Goal: Task Accomplishment & Management: Manage account settings

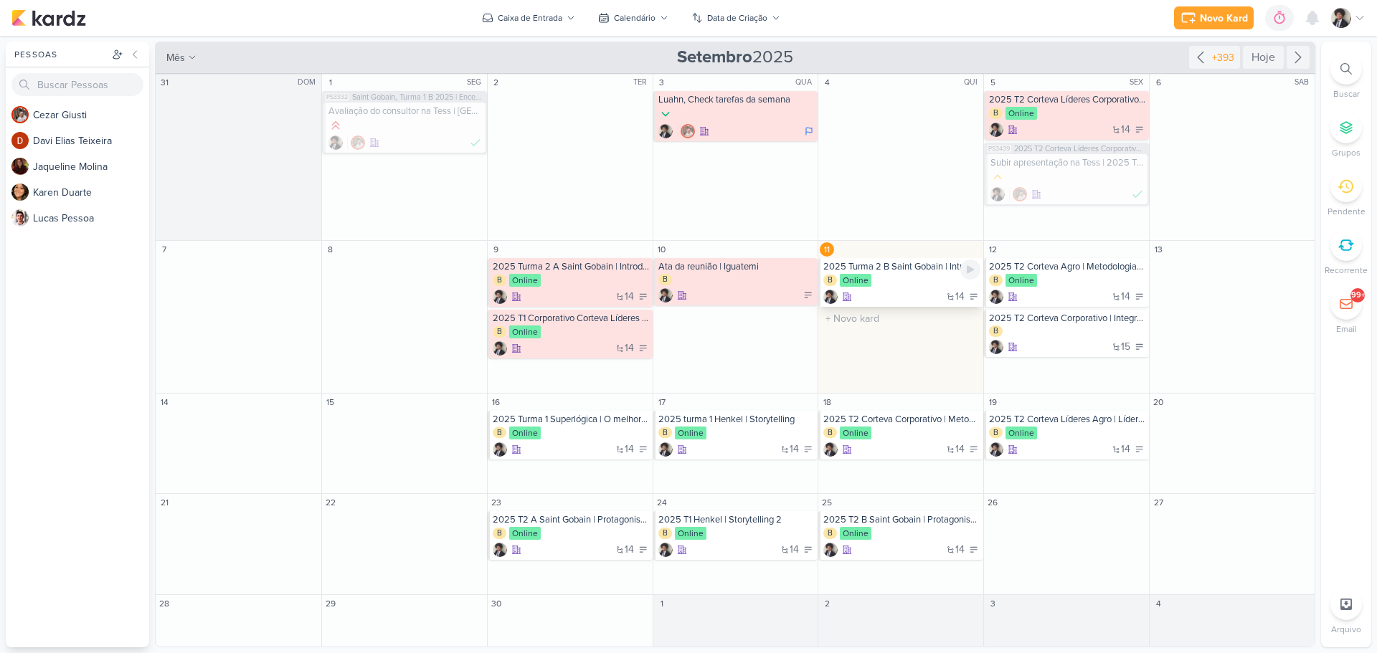
click at [903, 270] on div "2025 Turma 2 B Saint Gobain | Introdução ao Projeto de estágio" at bounding box center [901, 266] width 157 height 11
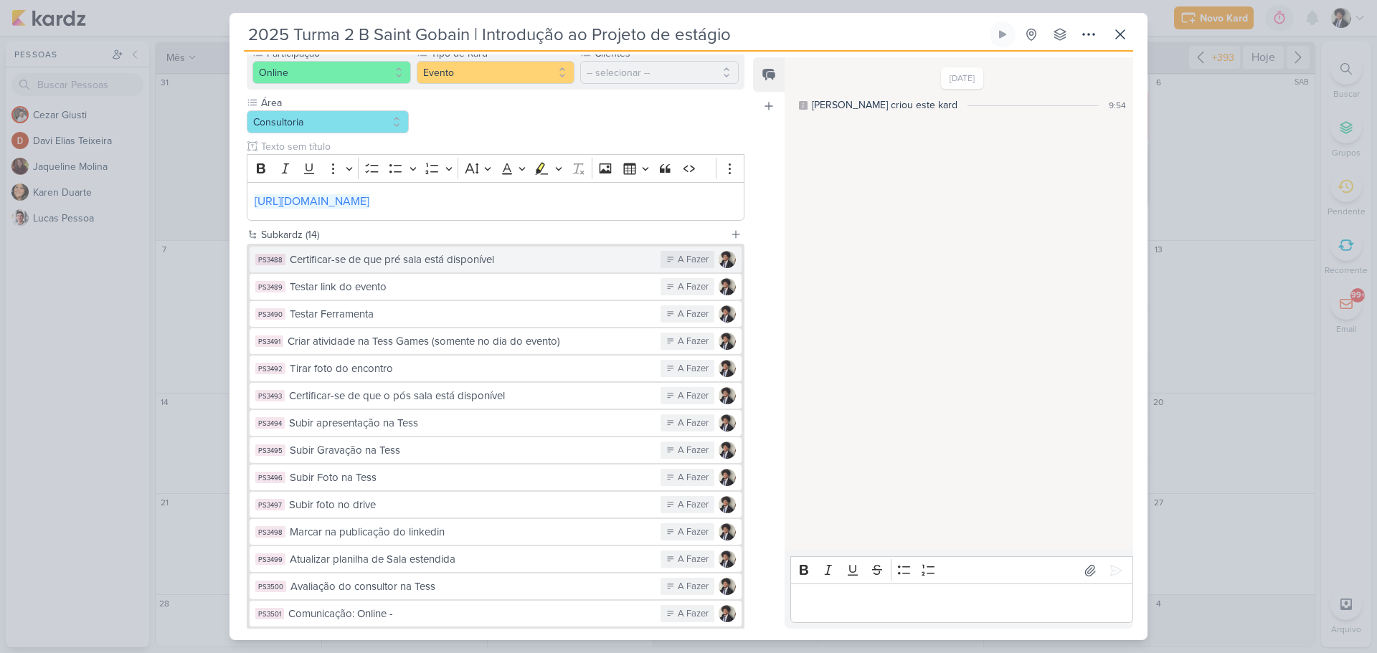
scroll to position [265, 0]
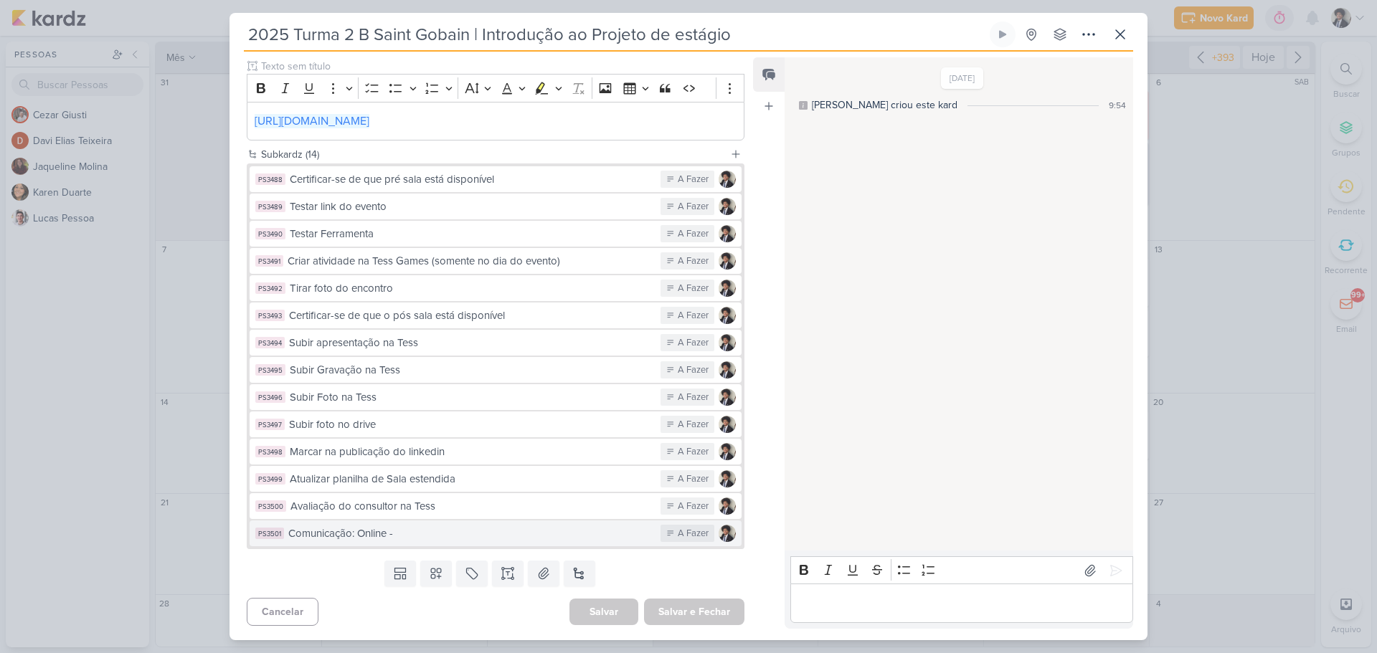
click at [518, 543] on button "PS3501 Comunicação: Online - A Fazer" at bounding box center [496, 534] width 492 height 26
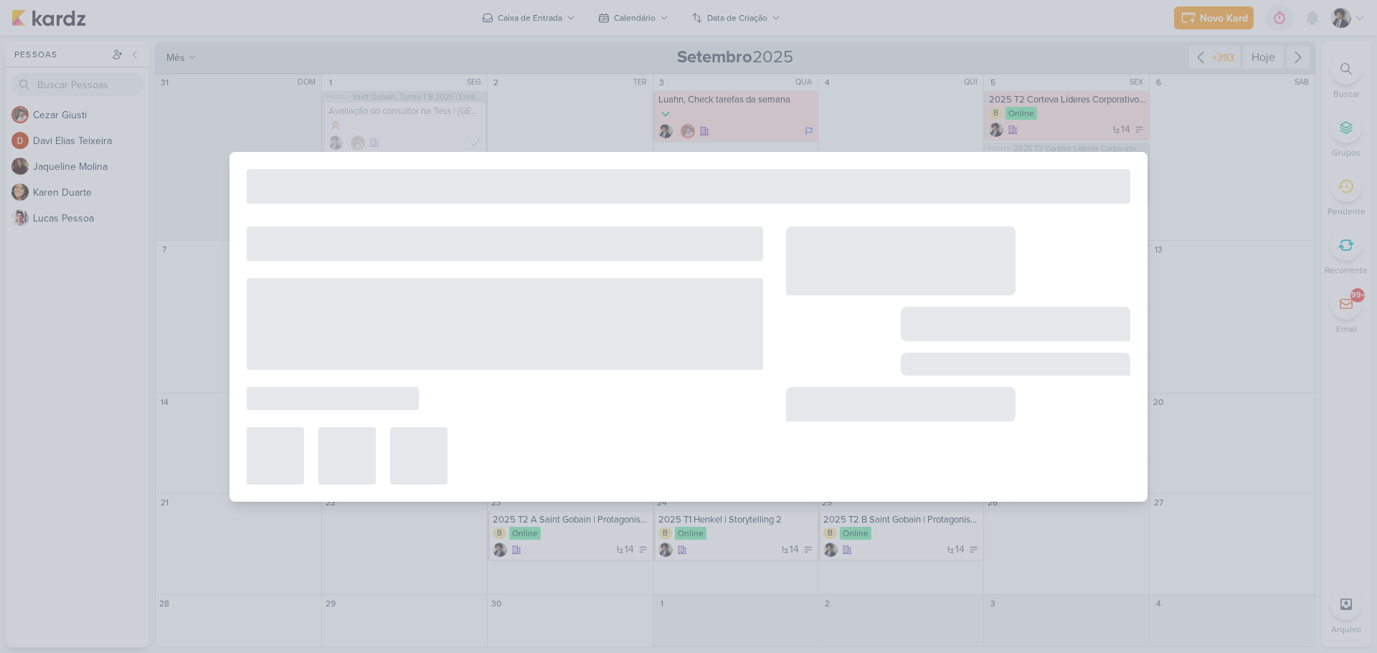
type input "Comunicação: Online -"
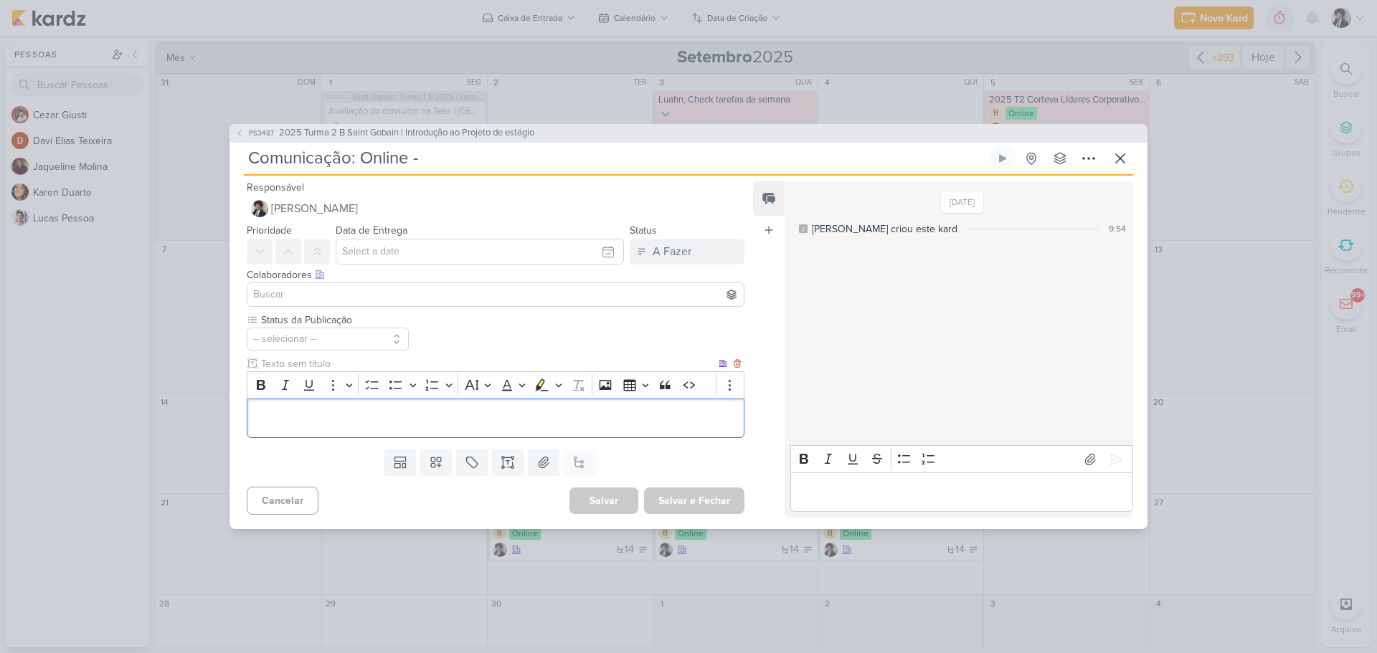
click at [338, 412] on p "Editor editing area: main" at bounding box center [496, 418] width 482 height 17
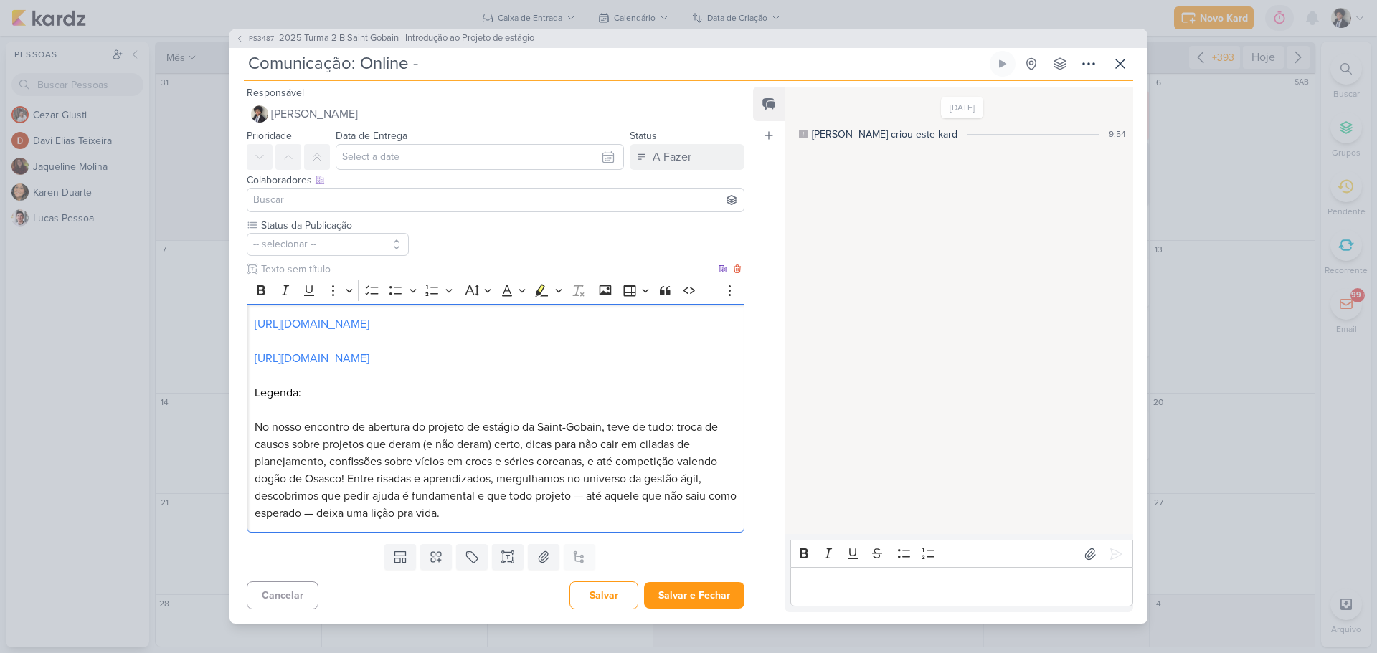
click at [311, 396] on p "Legenda:" at bounding box center [496, 392] width 482 height 17
drag, startPoint x: 354, startPoint y: 434, endPoint x: 520, endPoint y: 438, distance: 165.7
click at [520, 438] on span "No nosso encontro de abertura do projeto de estágio da Saint-Gobain, teve de tu…" at bounding box center [496, 470] width 482 height 100
click at [460, 436] on span "No nosso encontro com os estgiários da Saint-Gobain, teve de tudo: troca de cau…" at bounding box center [495, 470] width 480 height 100
drag, startPoint x: 539, startPoint y: 432, endPoint x: 604, endPoint y: 434, distance: 65.3
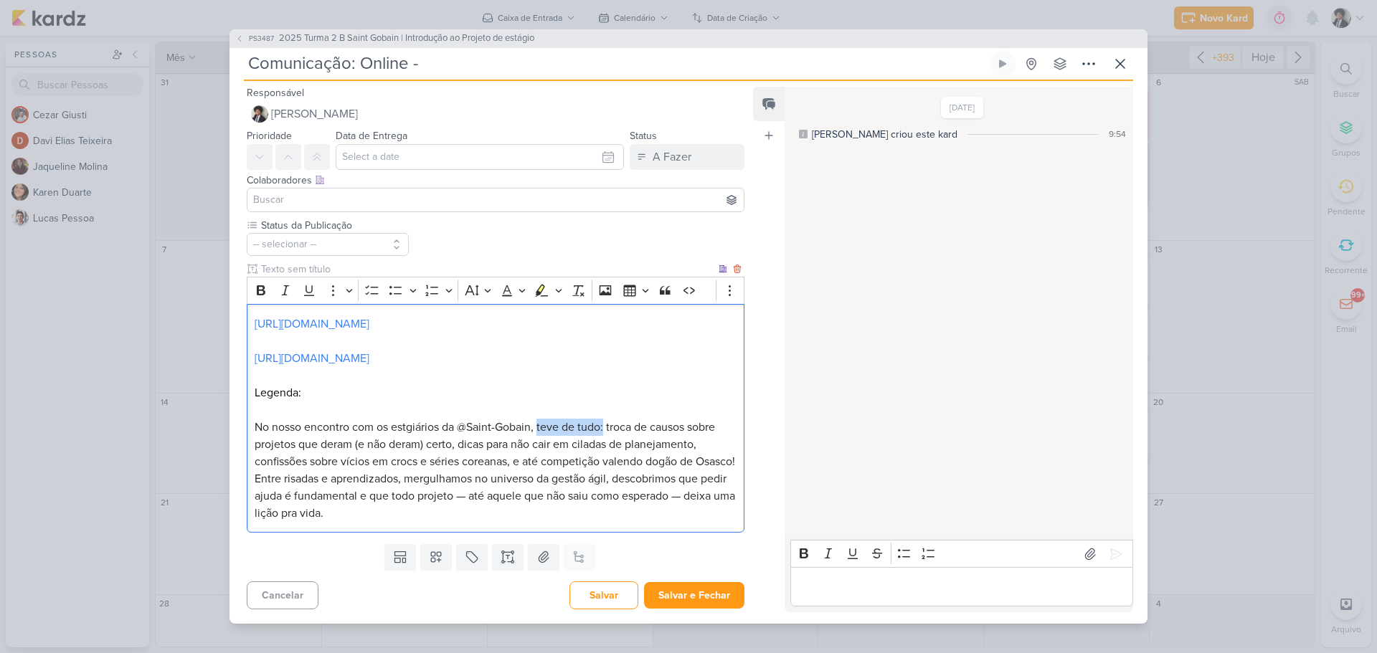
click at [604, 434] on span "No nosso encontro com os estgiários da @Saint-Gobain, teve de tudo: troca de ca…" at bounding box center [495, 470] width 480 height 100
click at [495, 455] on span "No nosso encontro com os estgiários da @Saint-Gobain troca de causos sobre proj…" at bounding box center [490, 470] width 470 height 100
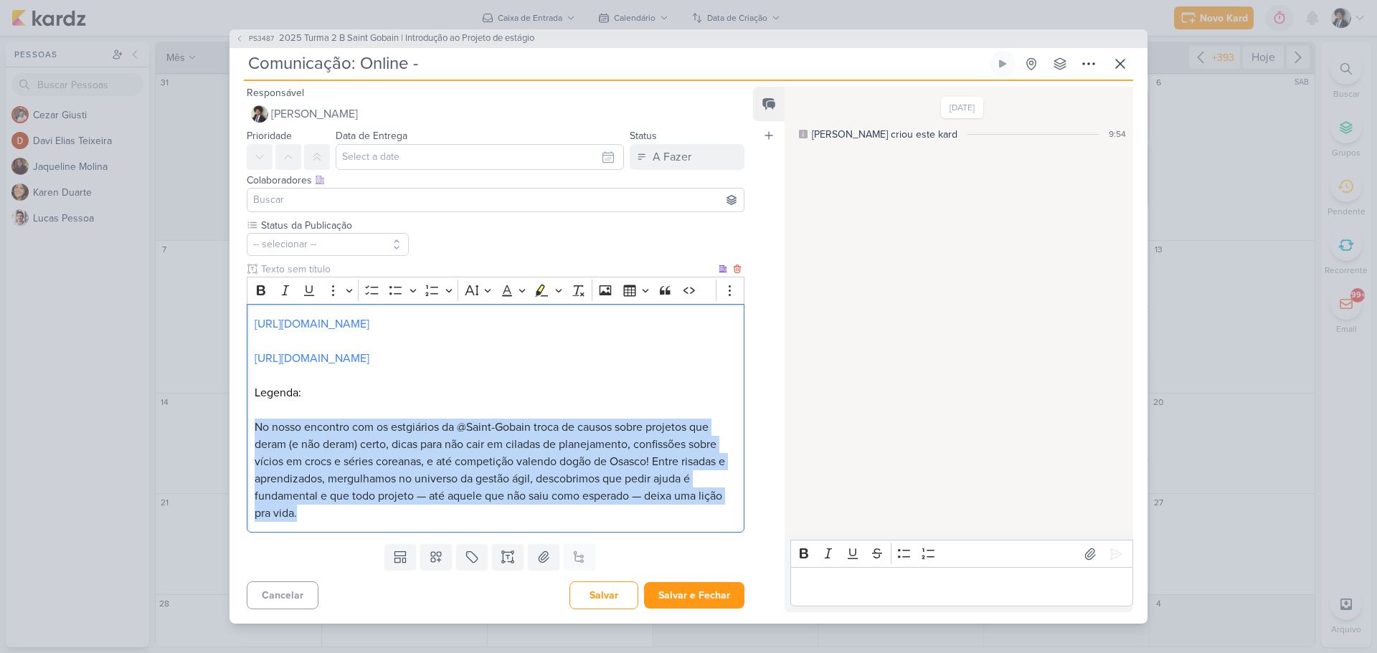
click at [495, 455] on span "No nosso encontro com os estgiários da @Saint-Gobain troca de causos sobre proj…" at bounding box center [490, 470] width 470 height 100
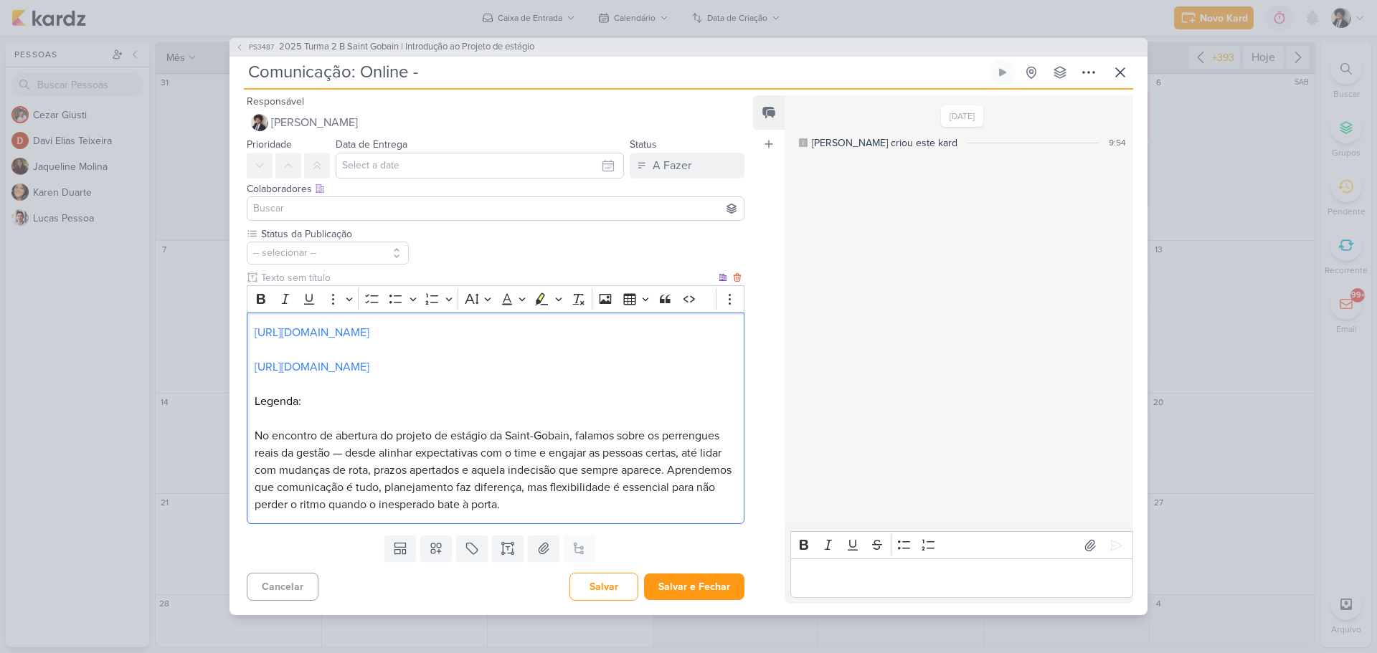
click at [319, 445] on span "No encontro de abertura do projeto de estágio da Saint-Gobain, falamos sobre os…" at bounding box center [493, 470] width 477 height 83
drag, startPoint x: 337, startPoint y: 445, endPoint x: 396, endPoint y: 448, distance: 59.6
click at [396, 448] on span "No encontro de abertura do projeto de estágio da Saint-Gobain, falamos sobre os…" at bounding box center [493, 470] width 477 height 83
click at [326, 446] on span "No encontro de projeto de estágio da Saint-Gobain, falamos sobre os perrengues …" at bounding box center [492, 470] width 475 height 83
click at [326, 445] on span "No encontro de projeto de estágio da Saint-Gobain, falamos sobre os perrengues …" at bounding box center [492, 470] width 475 height 83
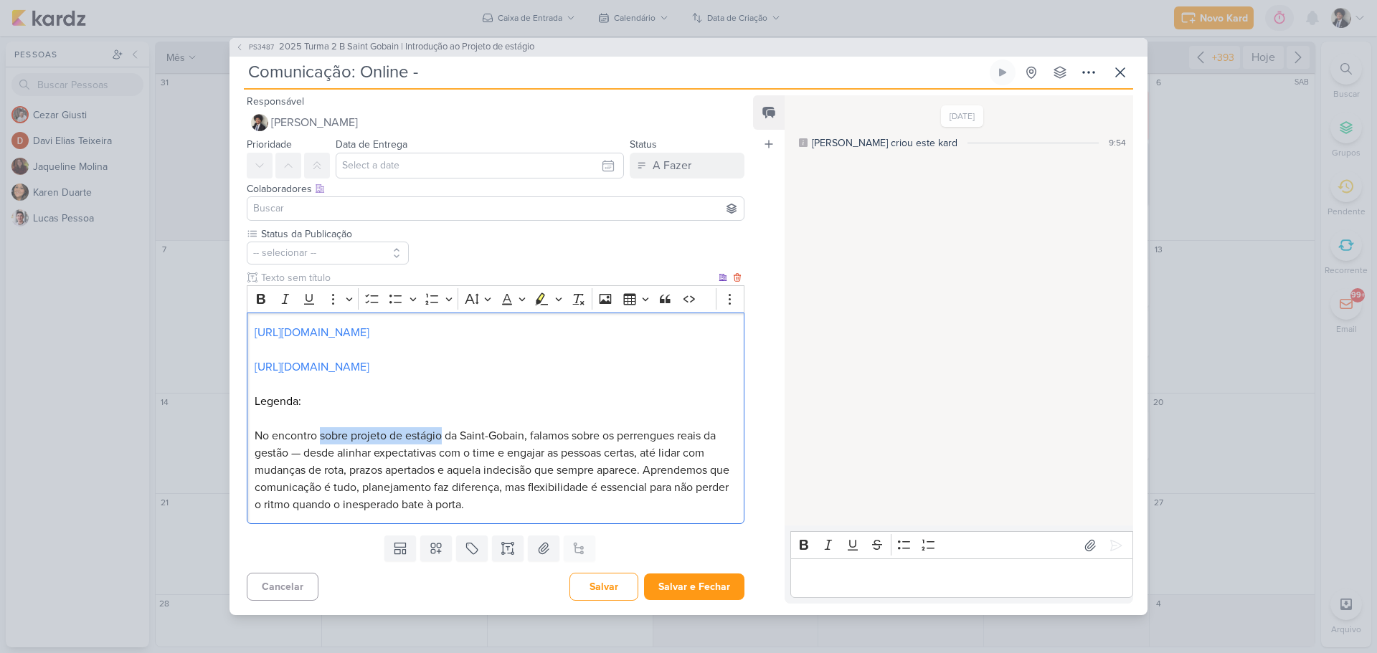
drag, startPoint x: 441, startPoint y: 446, endPoint x: 321, endPoint y: 447, distance: 119.7
click at [321, 447] on span "No encontro sobre projeto de estágio da Saint-Gobain, falamos sobre os perrengu…" at bounding box center [492, 470] width 475 height 83
click at [398, 447] on span "No encontro sobre projeto de estágio da Saint-Gobain, falamos sobre os perrengu…" at bounding box center [492, 470] width 475 height 83
drag, startPoint x: 391, startPoint y: 445, endPoint x: 403, endPoint y: 440, distance: 12.8
click at [403, 440] on span "No encontro sobre projeto de estágio da Saint-Gobain, falamos sobre os perrengu…" at bounding box center [492, 470] width 475 height 83
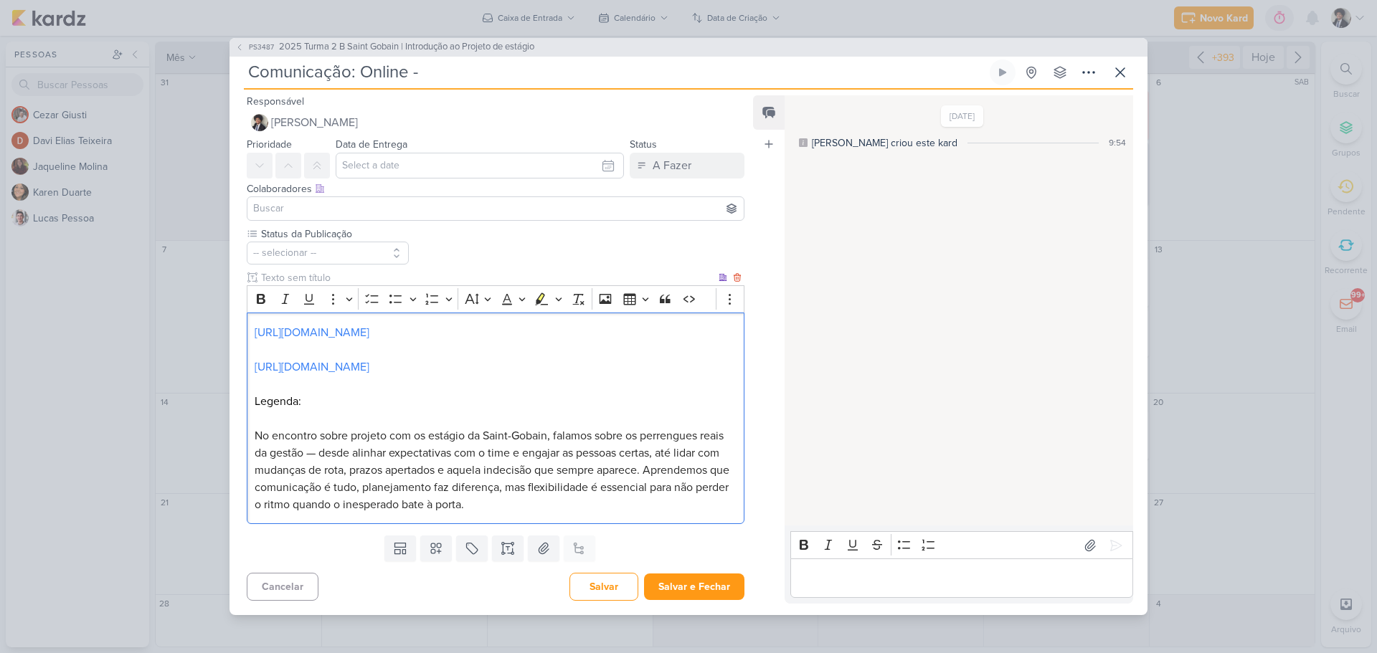
click at [465, 445] on span "No encontro sobre projeto com os estágio da Saint-Gobain, falamos sobre os perr…" at bounding box center [492, 470] width 475 height 83
click at [451, 440] on span "No encontro sobre projeto com os estágiarios da Saint-Gobain, falamos sobre os …" at bounding box center [493, 470] width 477 height 83
click at [466, 447] on span "No encontro sobre projeto com os estagiarios da Saint-Gobain, falamos sobre os …" at bounding box center [493, 470] width 477 height 83
click at [680, 479] on p "No encontro sobre projeto com os estagiários da Saint-Gobain, falamos sobre os …" at bounding box center [496, 470] width 482 height 86
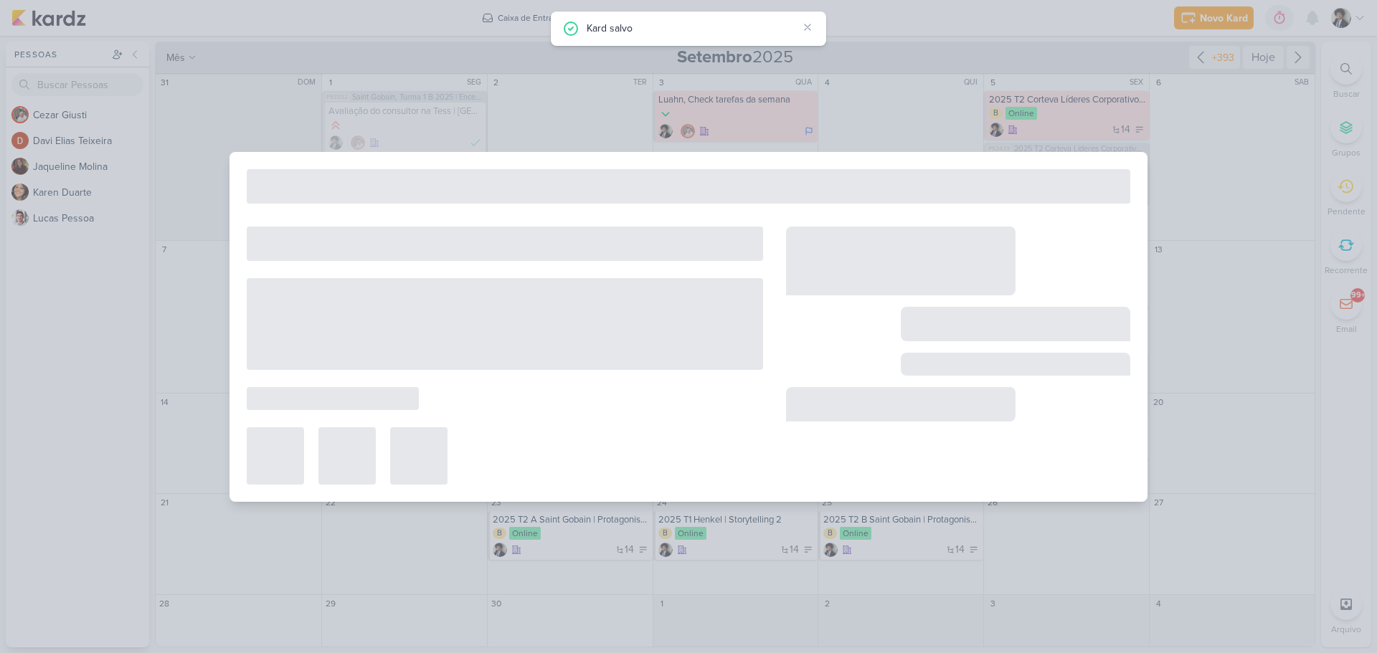
type input "2025 Turma 2 B Saint Gobain | Introdução ao Projeto de estágio"
type input "11 de setembro de 2025 às 23:59"
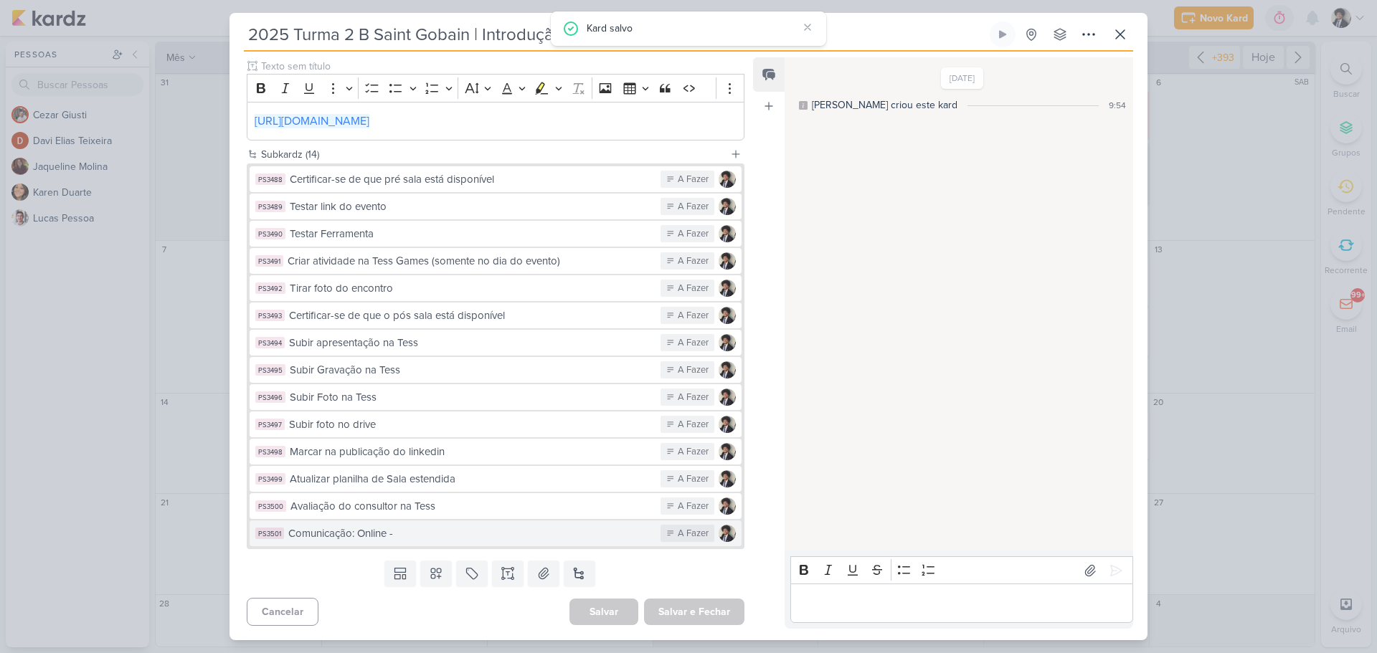
click at [452, 541] on div "Comunicação: Online -" at bounding box center [470, 534] width 365 height 16
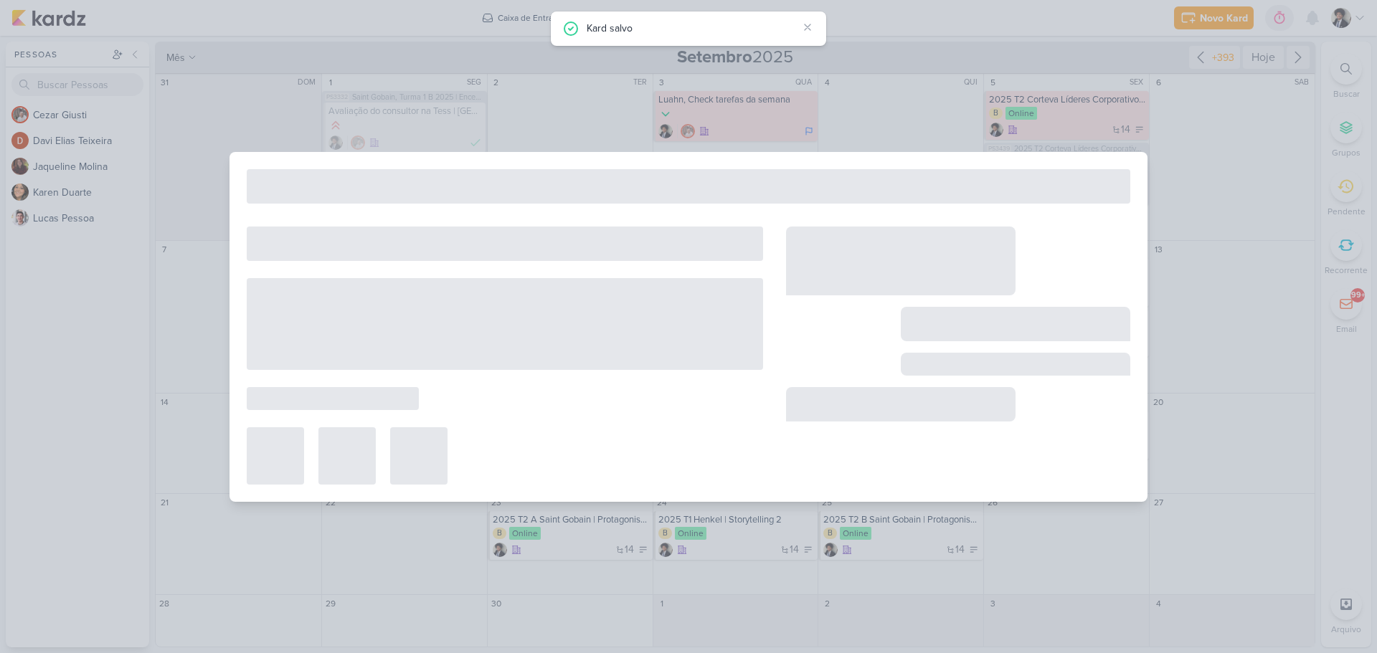
type input "Comunicação: Online -"
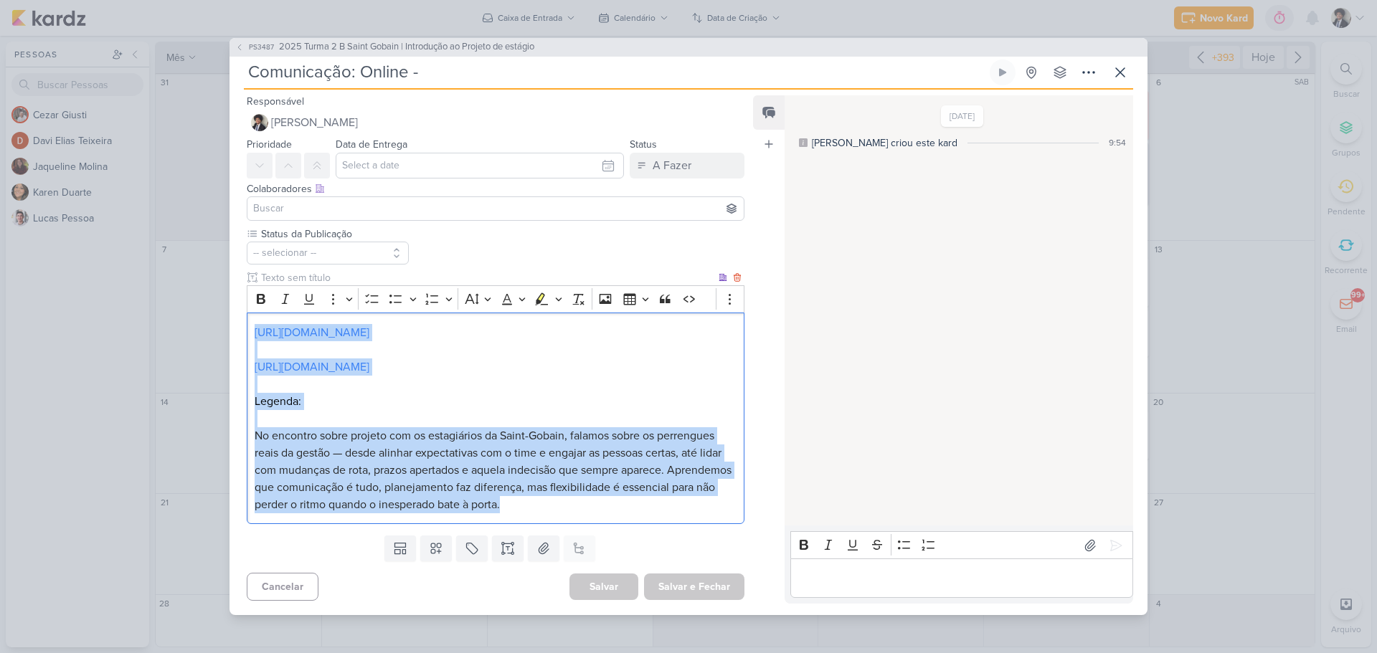
drag, startPoint x: 251, startPoint y: 322, endPoint x: 640, endPoint y: 526, distance: 439.7
click at [640, 524] on div "[URL][DOMAIN_NAME] [URL][DOMAIN_NAME] Legenda: No encontro sobre projeto com os…" at bounding box center [496, 419] width 498 height 212
copy div "[URL][DOMAIN_NAME] [URL][DOMAIN_NAME] Legenda: No encontro sobre projeto com os…"
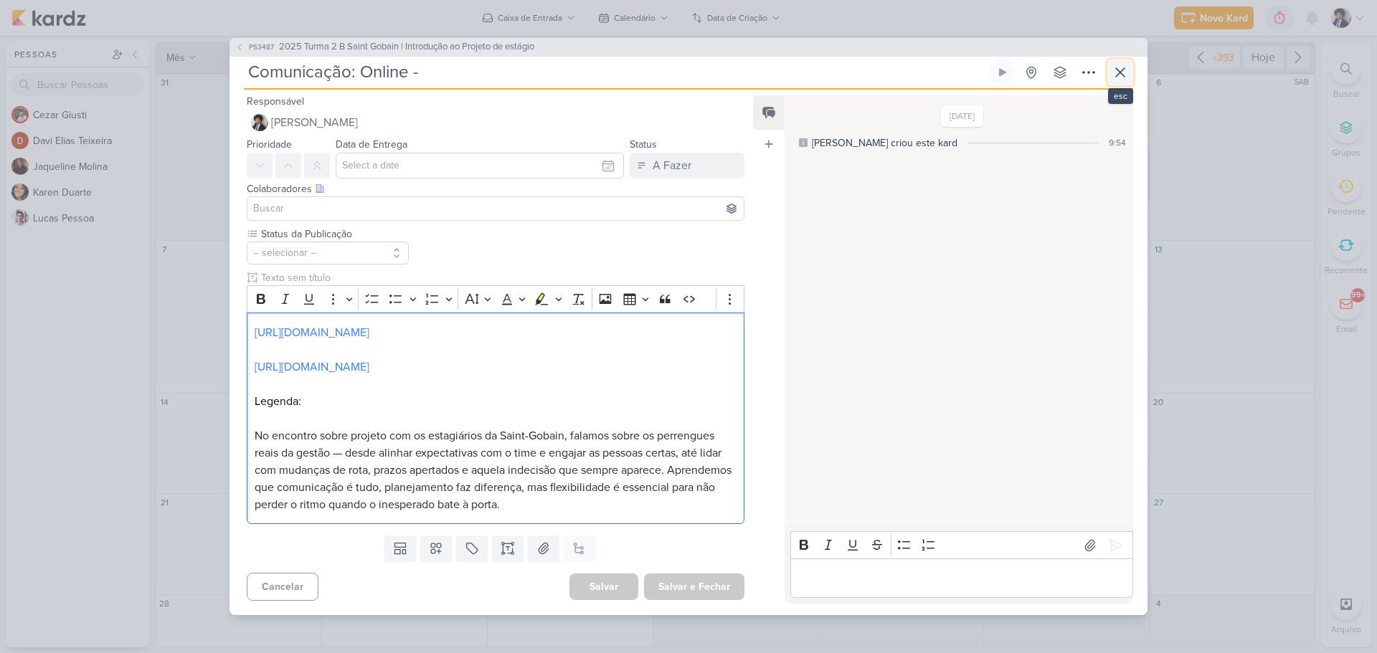
click at [1118, 65] on icon at bounding box center [1119, 72] width 17 height 17
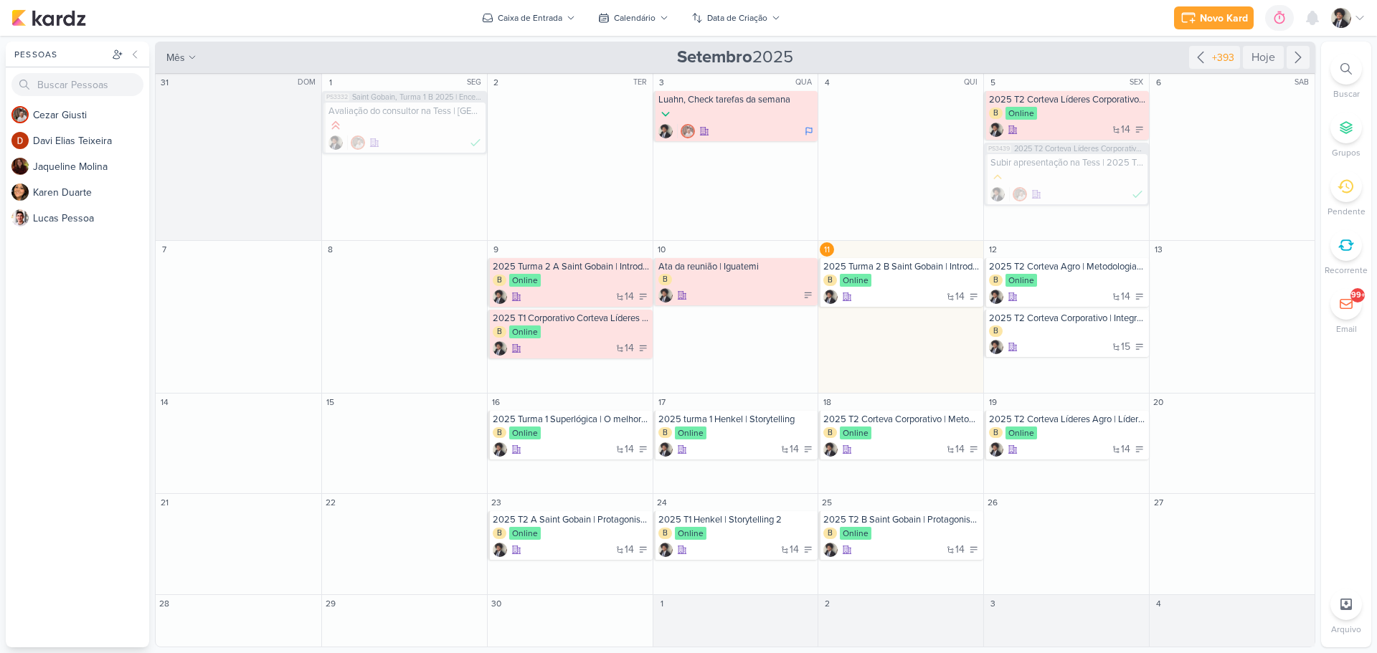
click at [865, 21] on div "Novo Kard Ctrl + k 0h0m Sessão desligada... Hoje 0h0m Semana 0h0m Mês 0h0m" at bounding box center [688, 18] width 1354 height 36
